Goal: Task Accomplishment & Management: Complete application form

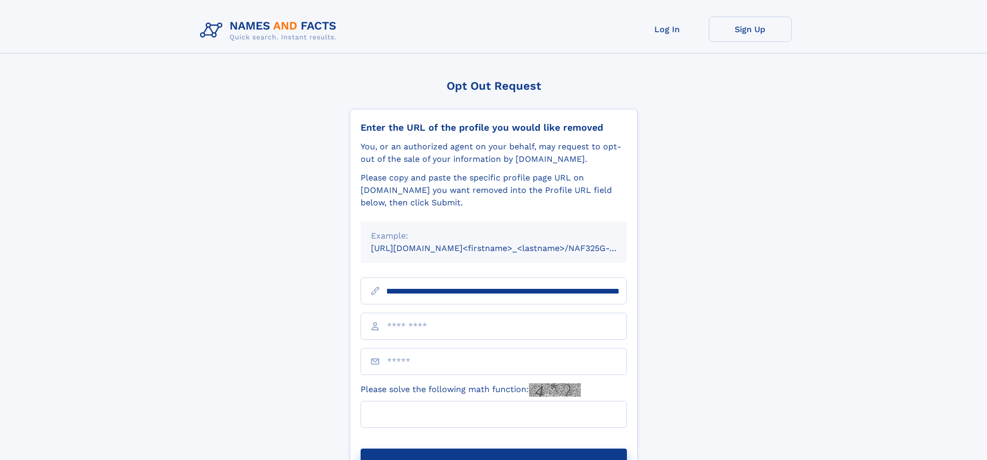
scroll to position [0, 107]
type input "**********"
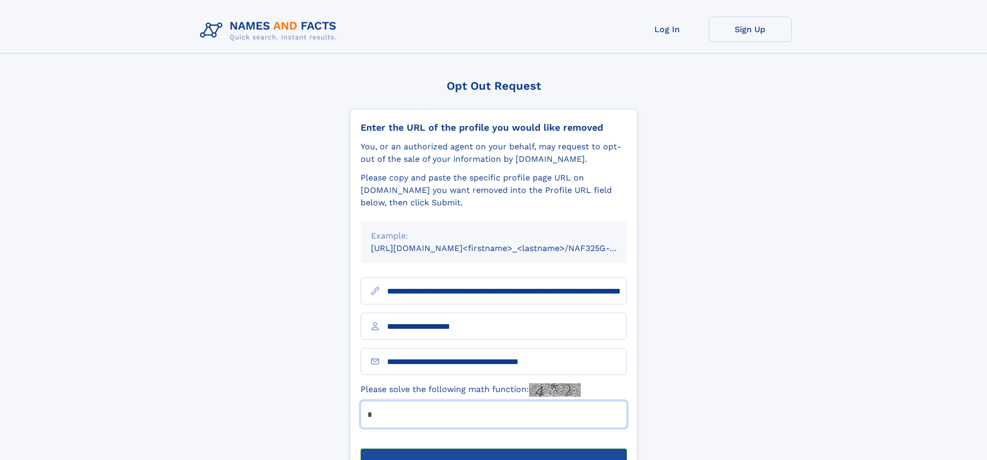
type input "*"
click at [493, 448] on button "Submit Opt Out Request" at bounding box center [494, 464] width 266 height 33
